Goal: Task Accomplishment & Management: Complete application form

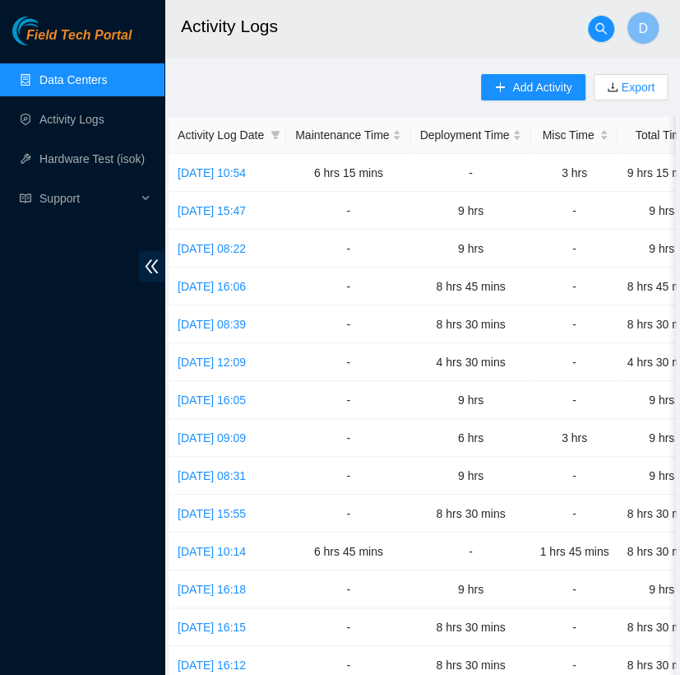
click at [102, 77] on link "Data Centers" at bounding box center [72, 79] width 67 height 13
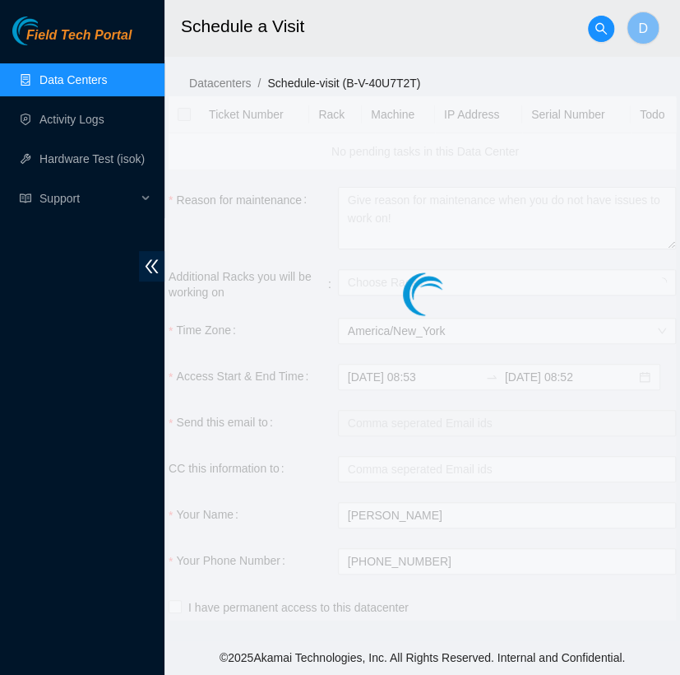
checkbox input "true"
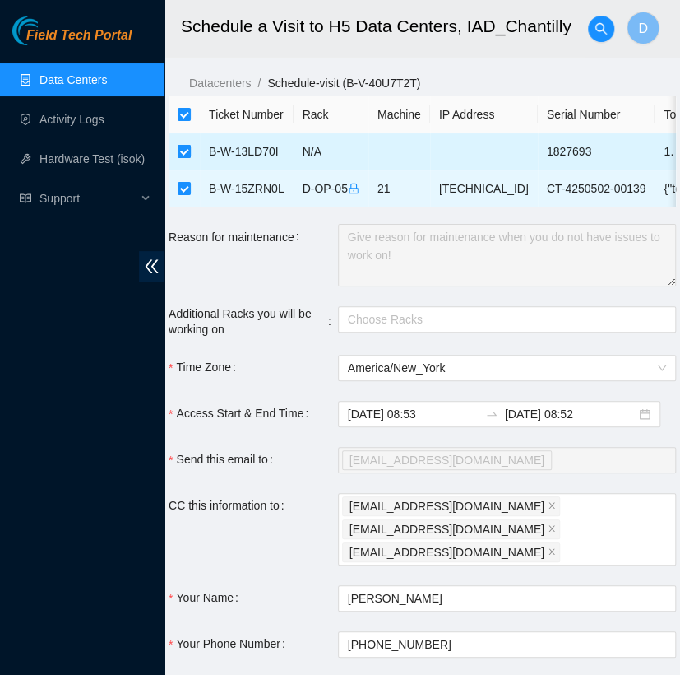
click at [186, 151] on input "checkbox" at bounding box center [184, 151] width 13 height 13
checkbox input "false"
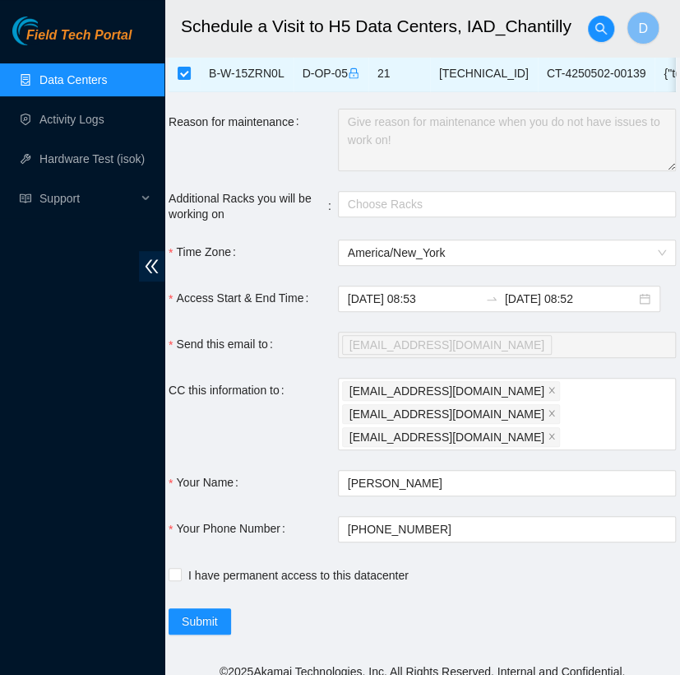
scroll to position [118, 0]
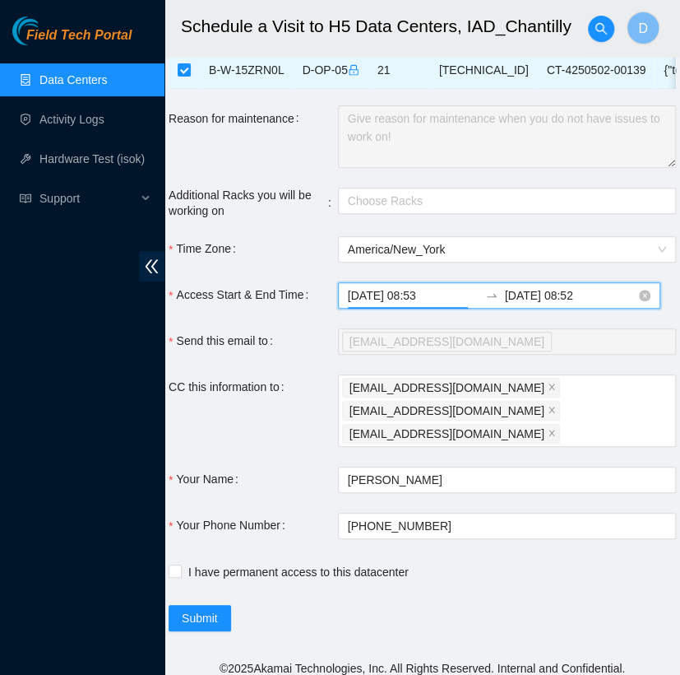
click at [441, 304] on input "2025-09-16 08:53" at bounding box center [413, 295] width 131 height 18
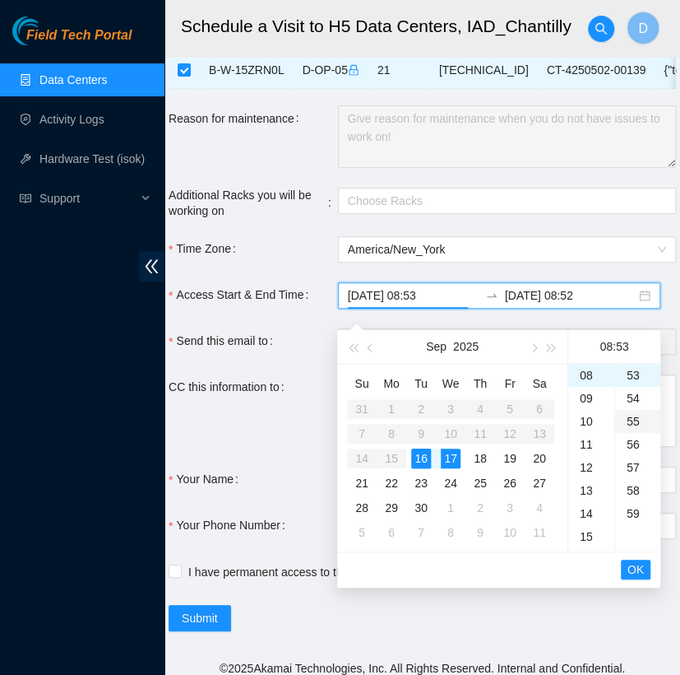
click at [639, 428] on div "55" at bounding box center [637, 421] width 45 height 23
type input "2025-09-16 08:53"
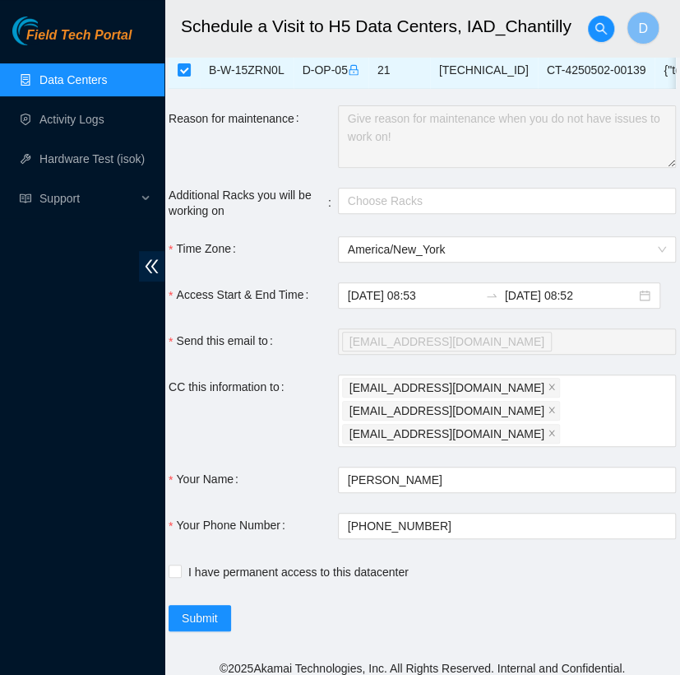
click at [599, 281] on form "Ticket Number Rack Machine IP Address Serial Number Todo B-W-13LD70I N/A 182769…" at bounding box center [423, 304] width 508 height 653
click at [581, 304] on input "2025-09-17 08:52" at bounding box center [570, 295] width 131 height 18
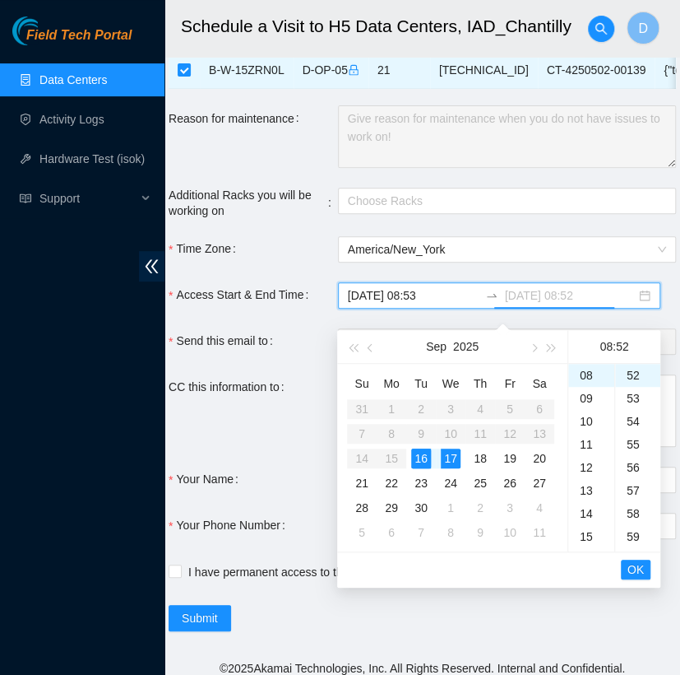
click at [420, 453] on div "16" at bounding box center [421, 458] width 20 height 20
click at [586, 445] on div "18" at bounding box center [591, 444] width 46 height 23
click at [634, 378] on div "00" at bounding box center [637, 375] width 45 height 23
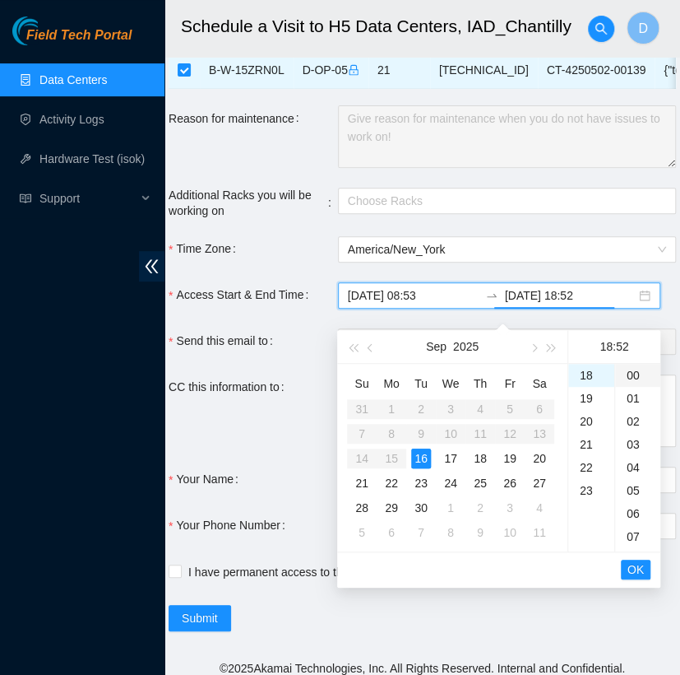
type input "2025-09-16 18:00"
click at [639, 568] on span "OK" at bounding box center [636, 569] width 16 height 18
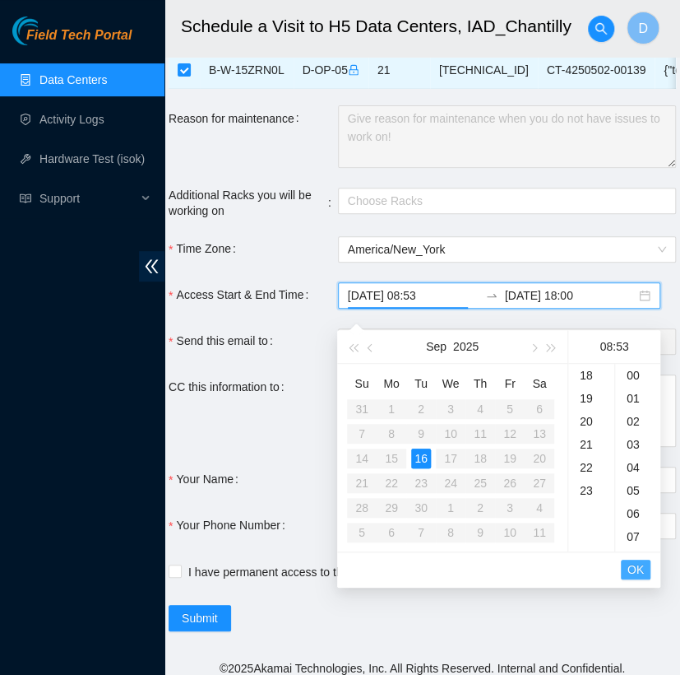
scroll to position [1221, 0]
click at [639, 568] on span "OK" at bounding box center [636, 569] width 16 height 18
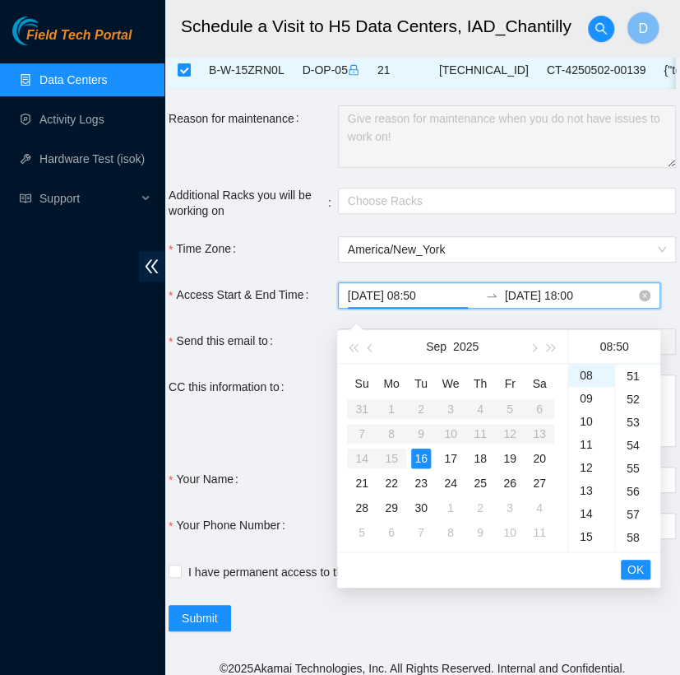
scroll to position [1152, 0]
click at [639, 569] on span "OK" at bounding box center [636, 569] width 16 height 18
type input "2025-09-16 08:50"
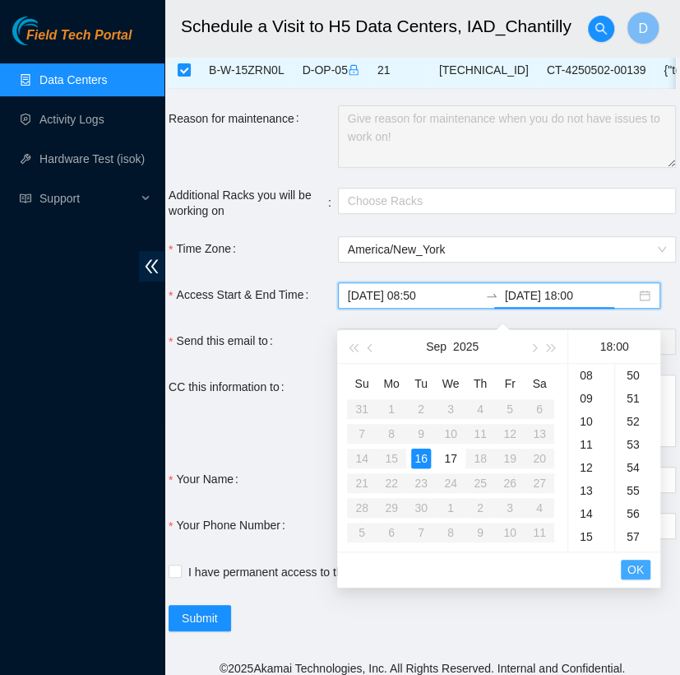
scroll to position [0, 0]
click at [639, 569] on span "OK" at bounding box center [636, 569] width 16 height 18
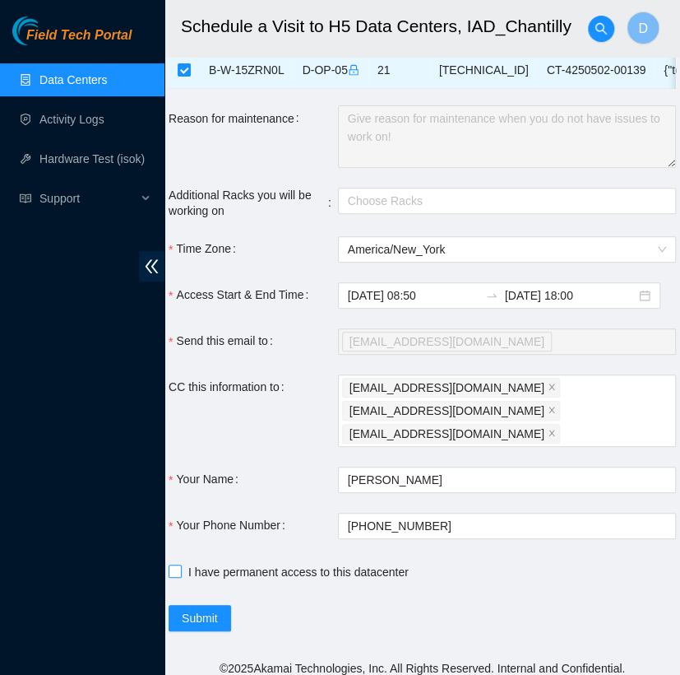
click at [176, 564] on input "I have permanent access to this datacenter" at bounding box center [175, 570] width 12 height 12
checkbox input "true"
click at [215, 609] on span "Submit" at bounding box center [200, 618] width 36 height 18
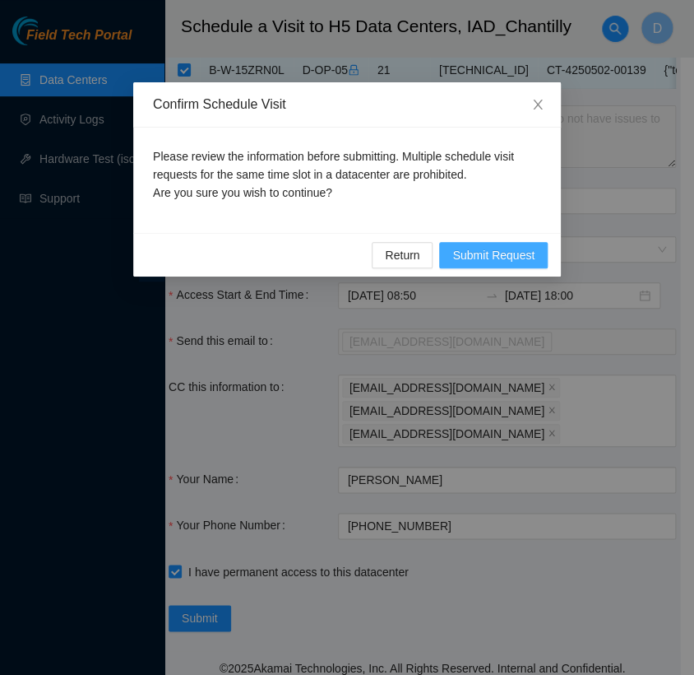
click at [473, 247] on span "Submit Request" at bounding box center [493, 255] width 82 height 18
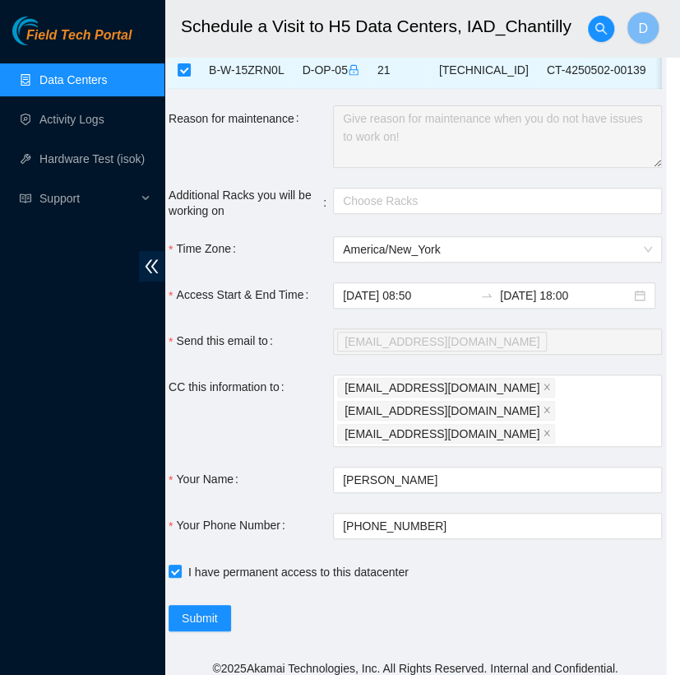
type input "2025-09-16 08:54"
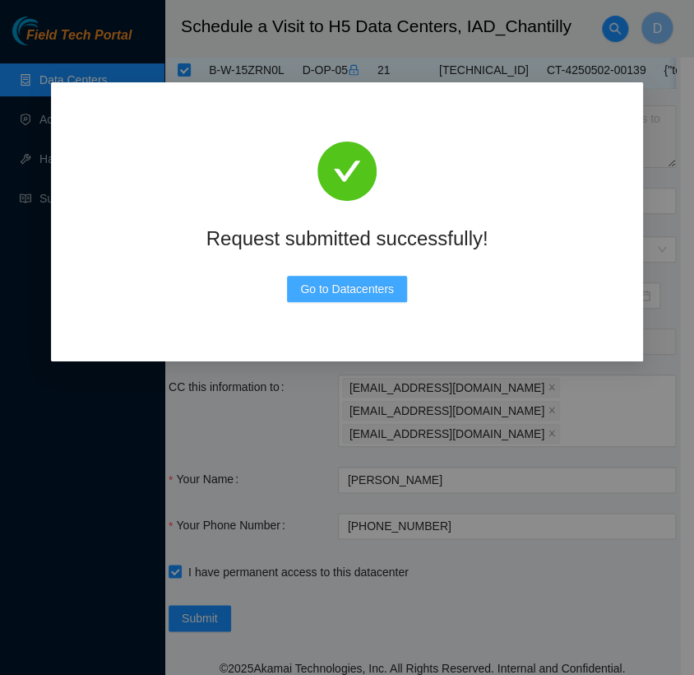
click at [366, 285] on span "Go to Datacenters" at bounding box center [347, 289] width 94 height 18
